Goal: Understand process/instructions: Learn how to perform a task or action

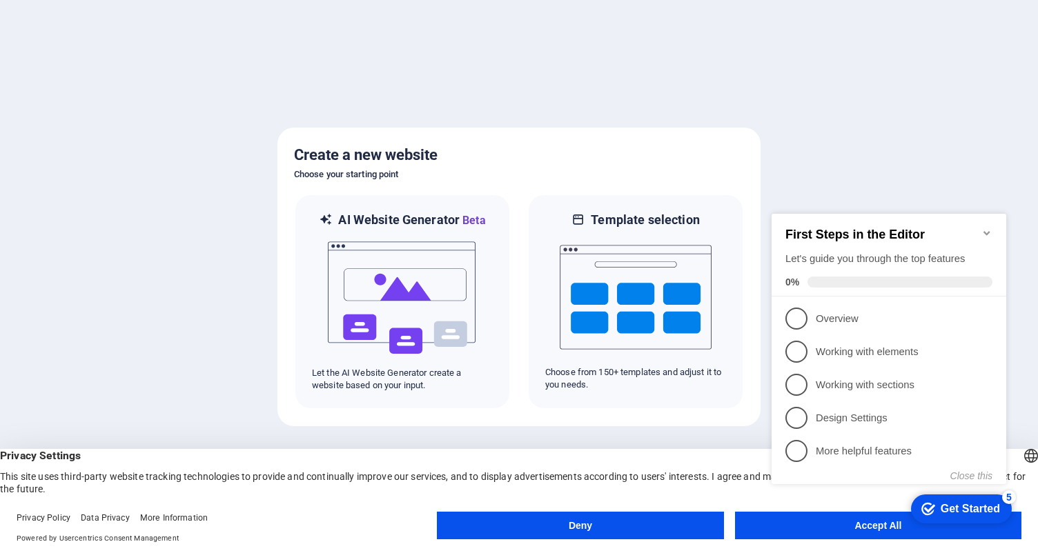
click at [858, 527] on div "checkmark Get Started 5 First Steps in the Editor Let's guide you through the t…" at bounding box center [891, 362] width 251 height 335
click at [872, 527] on div "checkmark Get Started 5 First Steps in the Editor Let's guide you through the t…" at bounding box center [891, 362] width 251 height 335
click at [814, 531] on appcues-checklist "Contextual help checklist present on screen" at bounding box center [891, 364] width 251 height 338
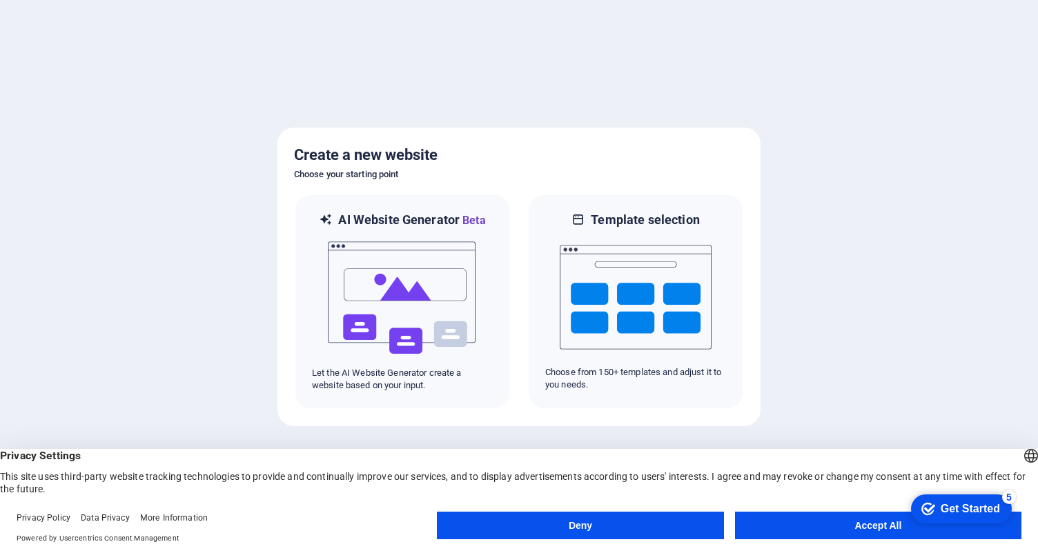
click at [853, 530] on button "Accept All" at bounding box center [878, 526] width 286 height 28
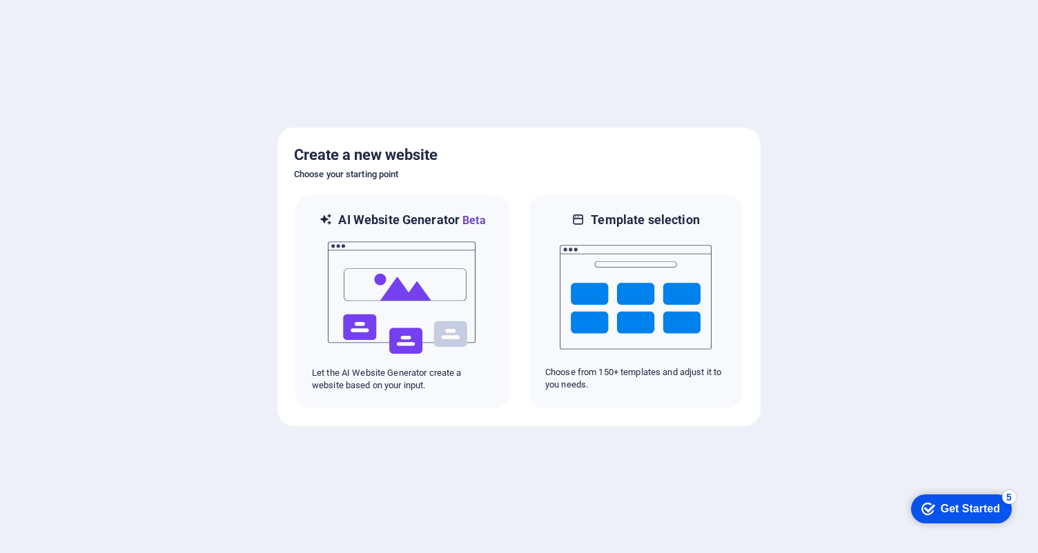
click at [853, 530] on div at bounding box center [519, 276] width 1038 height 553
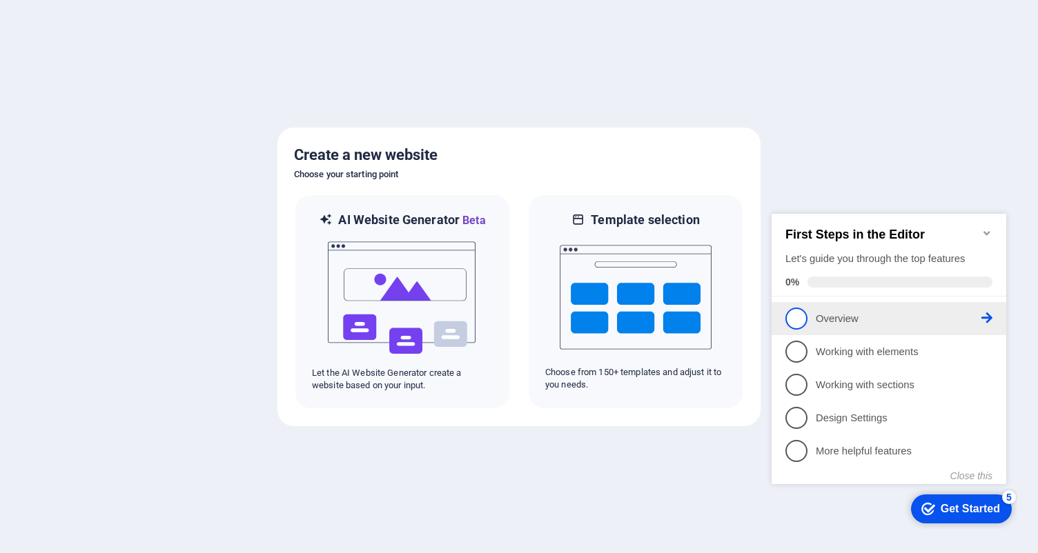
click at [800, 316] on span "1" at bounding box center [796, 319] width 22 height 22
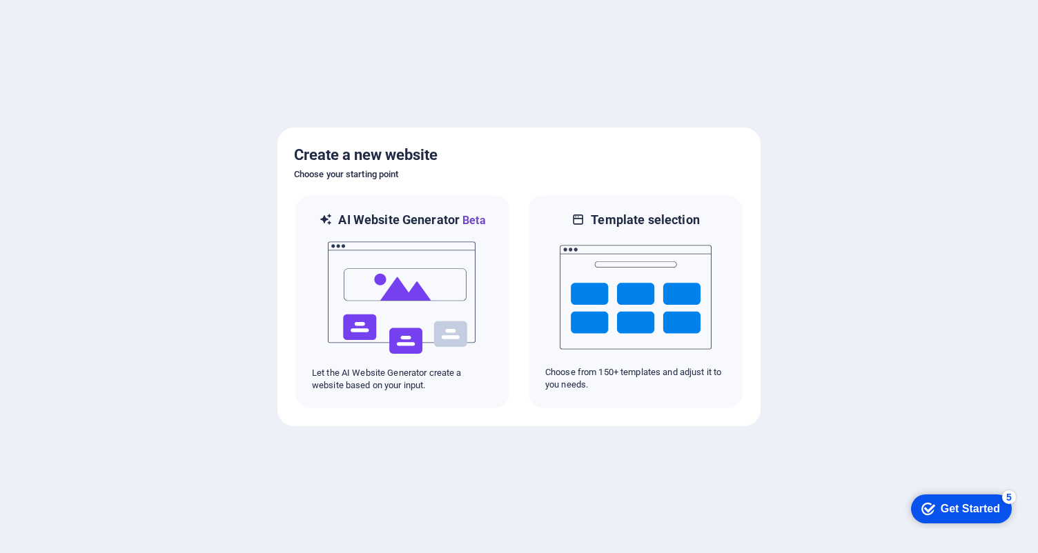
click at [973, 511] on div "Get Started" at bounding box center [970, 509] width 59 height 12
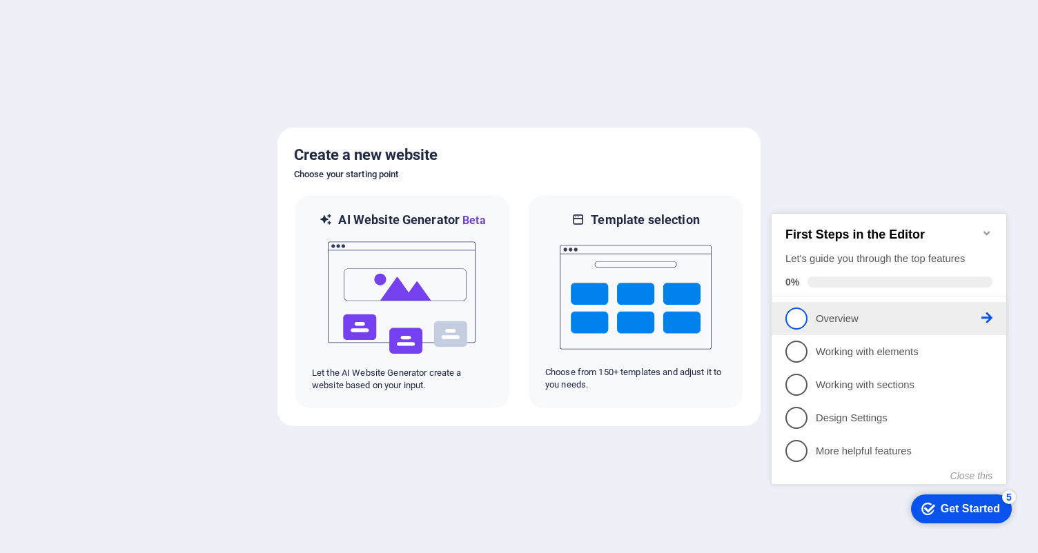
click at [832, 318] on p "Overview - incomplete" at bounding box center [899, 319] width 166 height 14
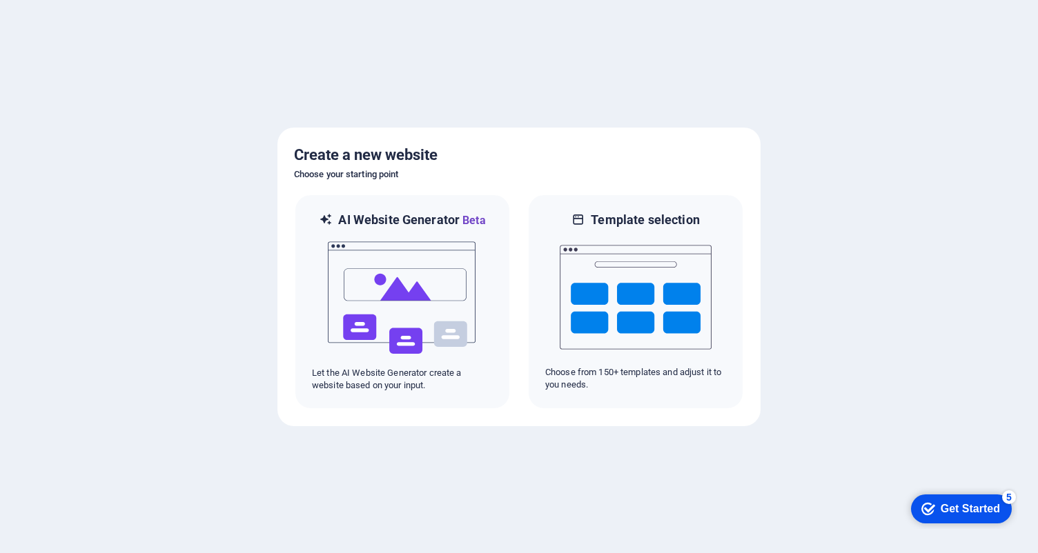
click at [971, 522] on div "checkmark Get Started 5" at bounding box center [961, 509] width 101 height 29
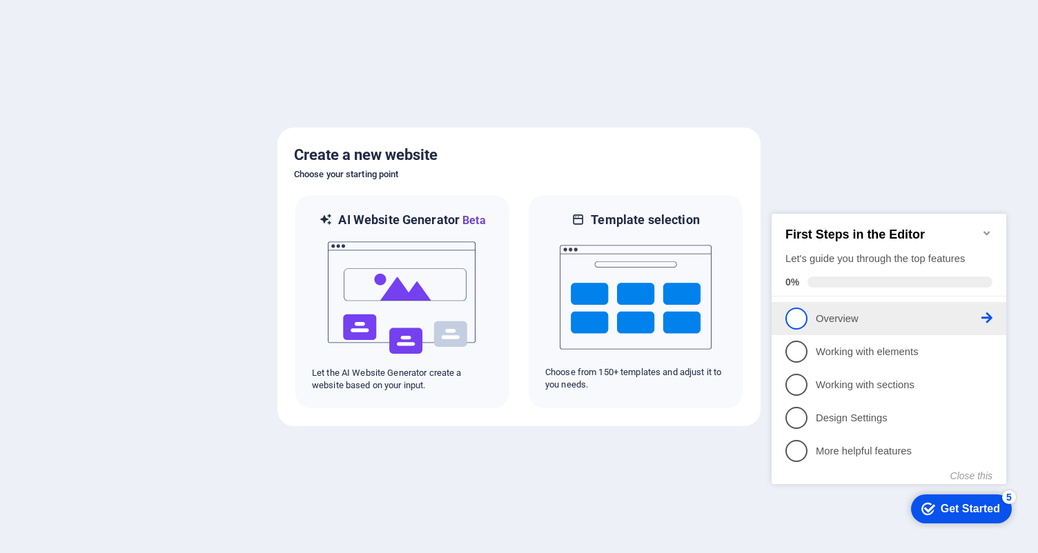
click at [989, 314] on icon at bounding box center [986, 318] width 11 height 11
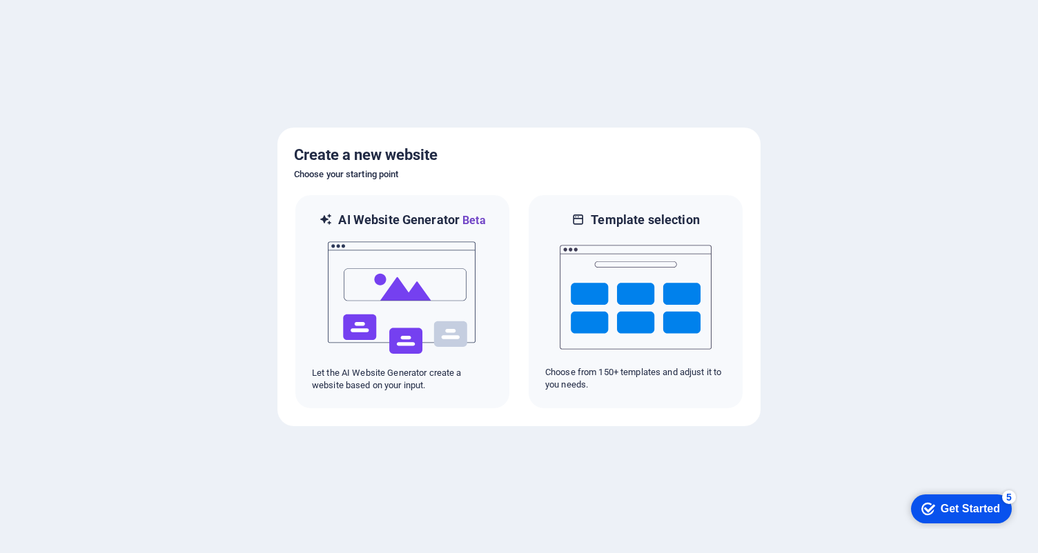
click at [972, 520] on div "checkmark Get Started 5" at bounding box center [961, 509] width 101 height 29
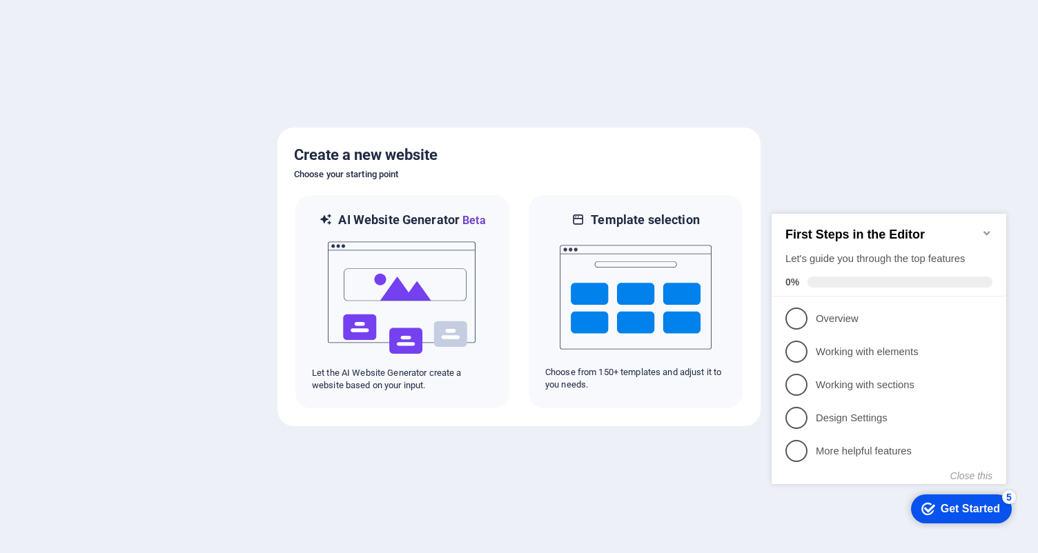
click at [985, 228] on icon "Minimize checklist" at bounding box center [986, 233] width 11 height 11
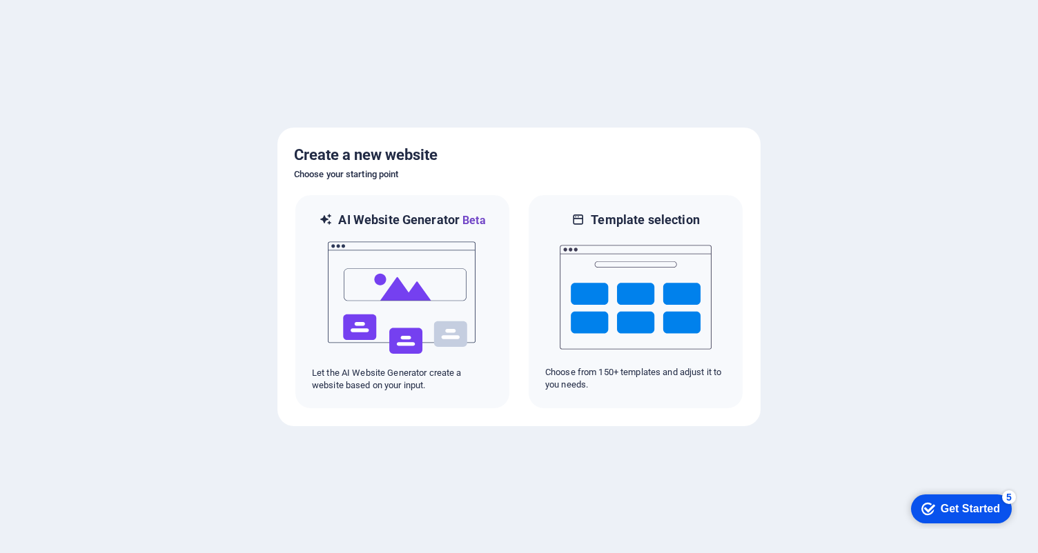
click at [965, 514] on div "Get Started" at bounding box center [970, 509] width 59 height 12
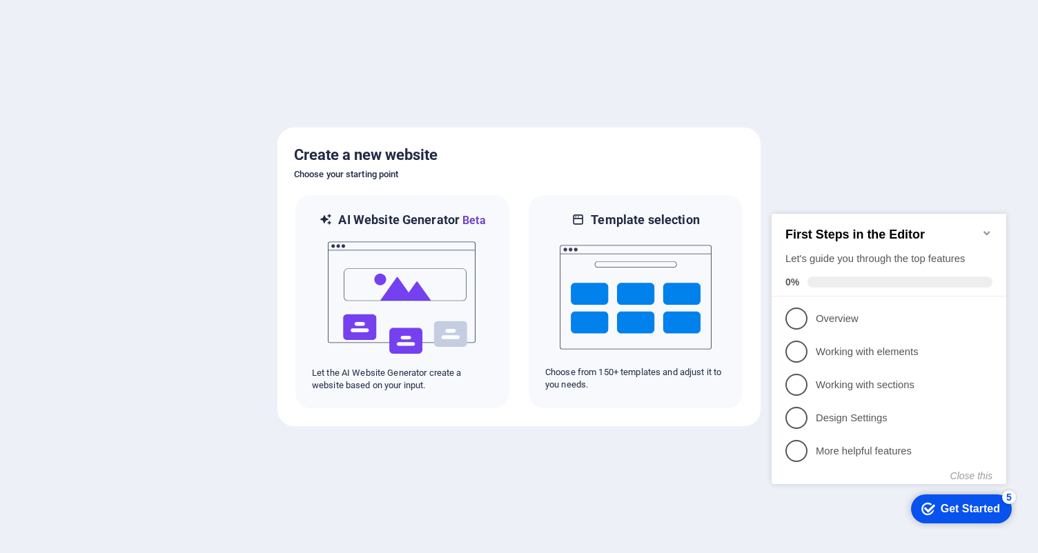
click at [638, 473] on div at bounding box center [519, 276] width 1038 height 553
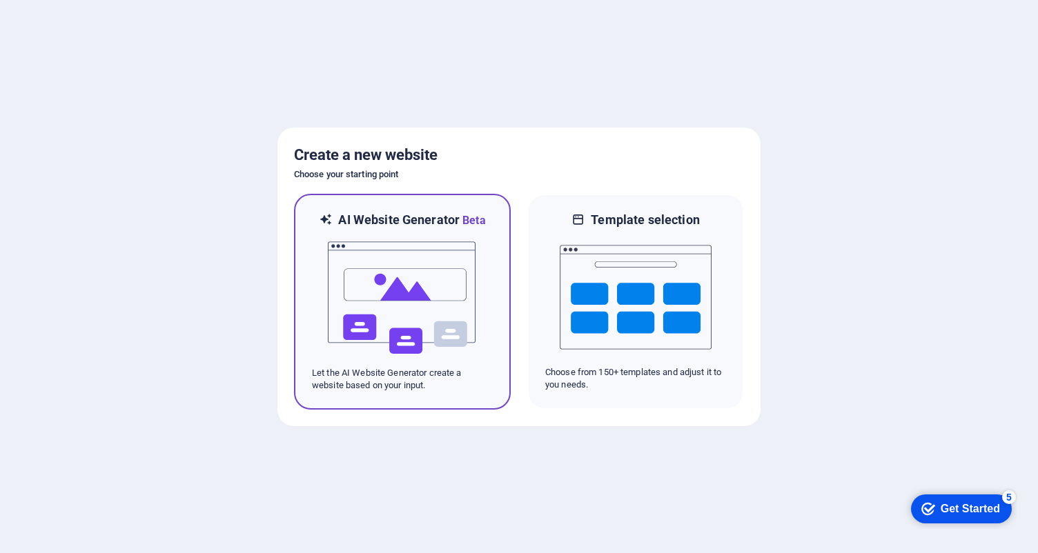
click at [389, 296] on img at bounding box center [402, 298] width 152 height 138
click at [395, 302] on img at bounding box center [402, 298] width 152 height 138
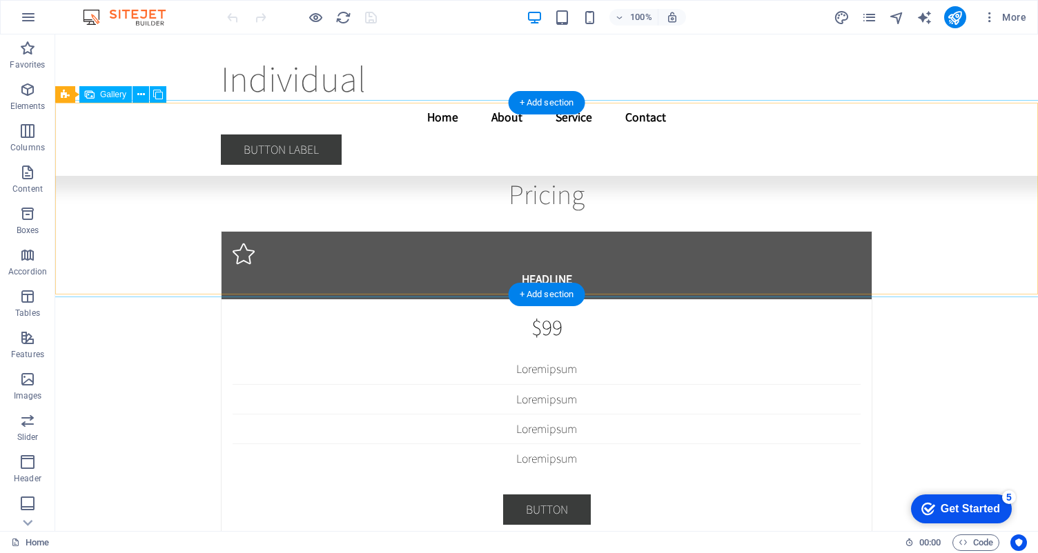
scroll to position [13270, 0]
